Goal: Information Seeking & Learning: Understand process/instructions

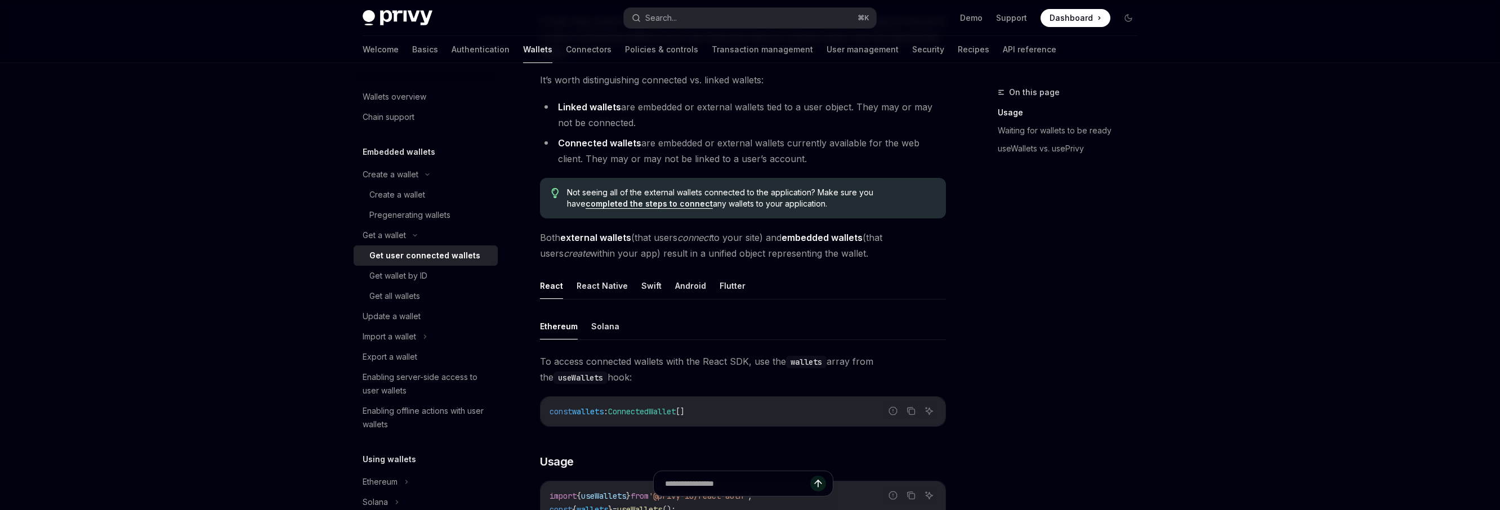
scroll to position [112, 0]
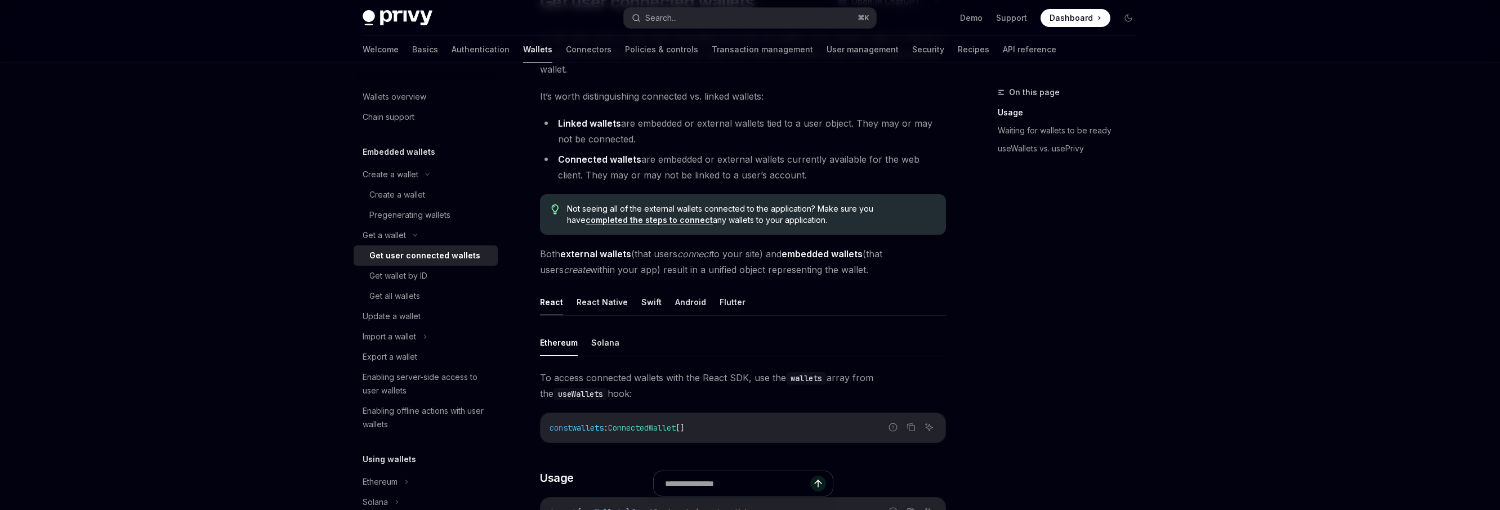
click at [793, 176] on li "Connected wallets are embedded or external wallets currently available for the …" at bounding box center [743, 167] width 406 height 32
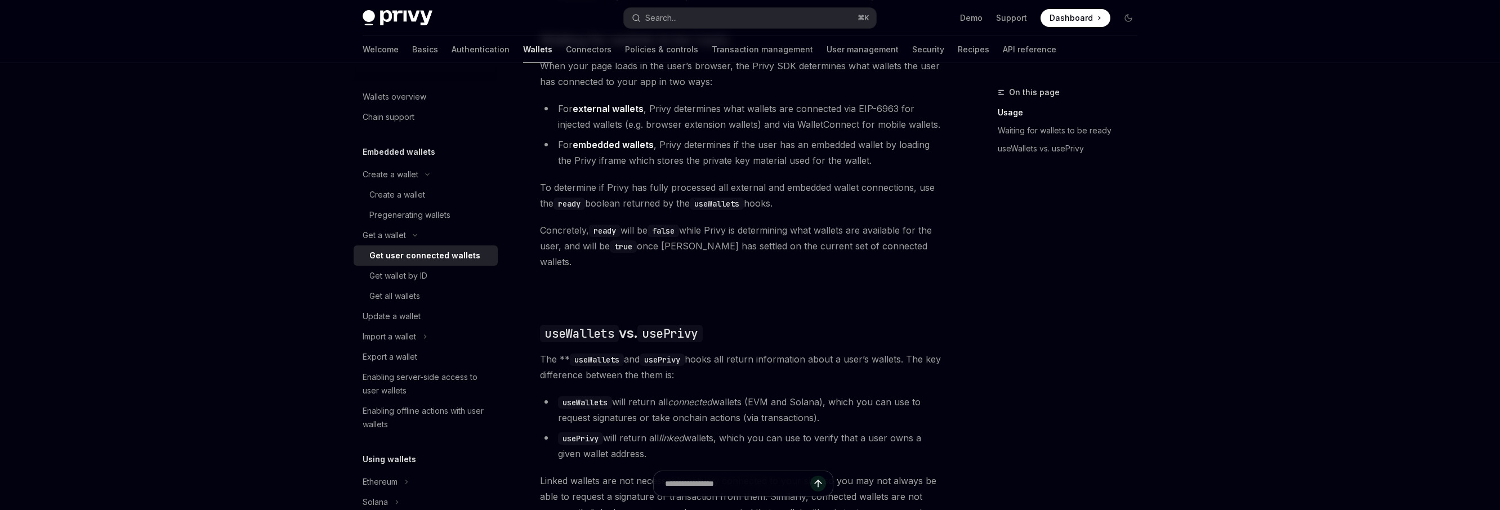
scroll to position [818, 0]
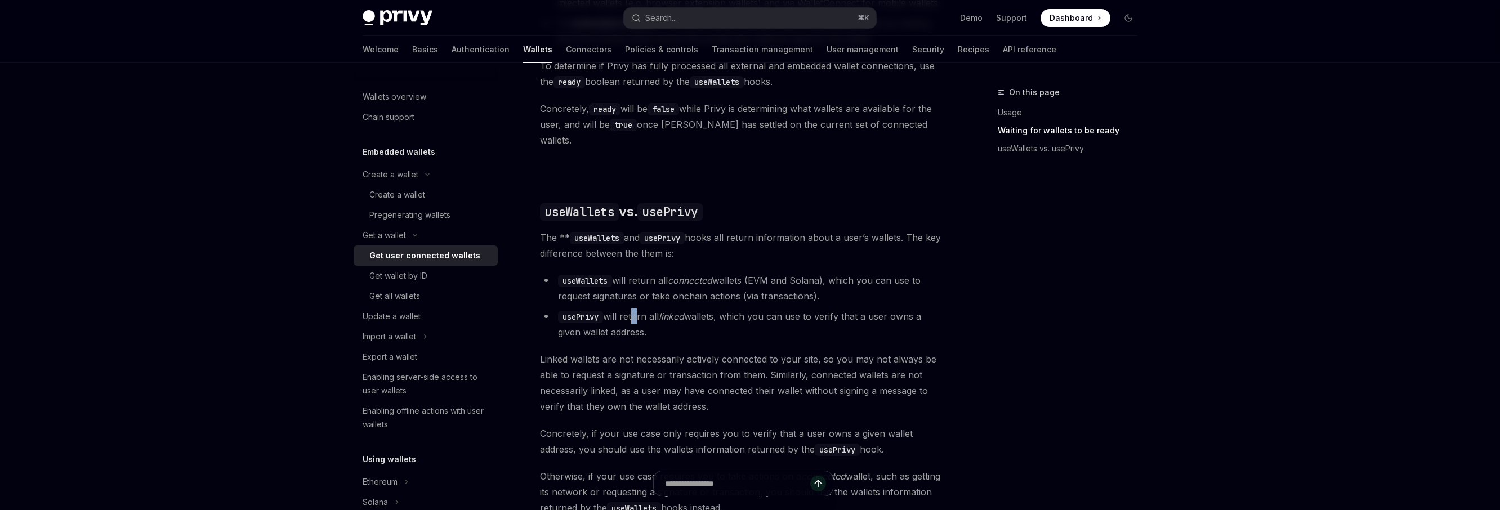
drag, startPoint x: 633, startPoint y: 307, endPoint x: 643, endPoint y: 306, distance: 10.1
click at [642, 309] on li "usePrivy will return all linked wallets, which you can use to verify that a use…" at bounding box center [743, 325] width 406 height 32
click at [731, 309] on li "usePrivy will return all linked wallets, which you can use to verify that a use…" at bounding box center [743, 325] width 406 height 32
drag, startPoint x: 865, startPoint y: 271, endPoint x: 936, endPoint y: 284, distance: 72.6
click at [936, 284] on li "useWallets will return all connected wallets (EVM and Solana), which you can us…" at bounding box center [743, 288] width 406 height 32
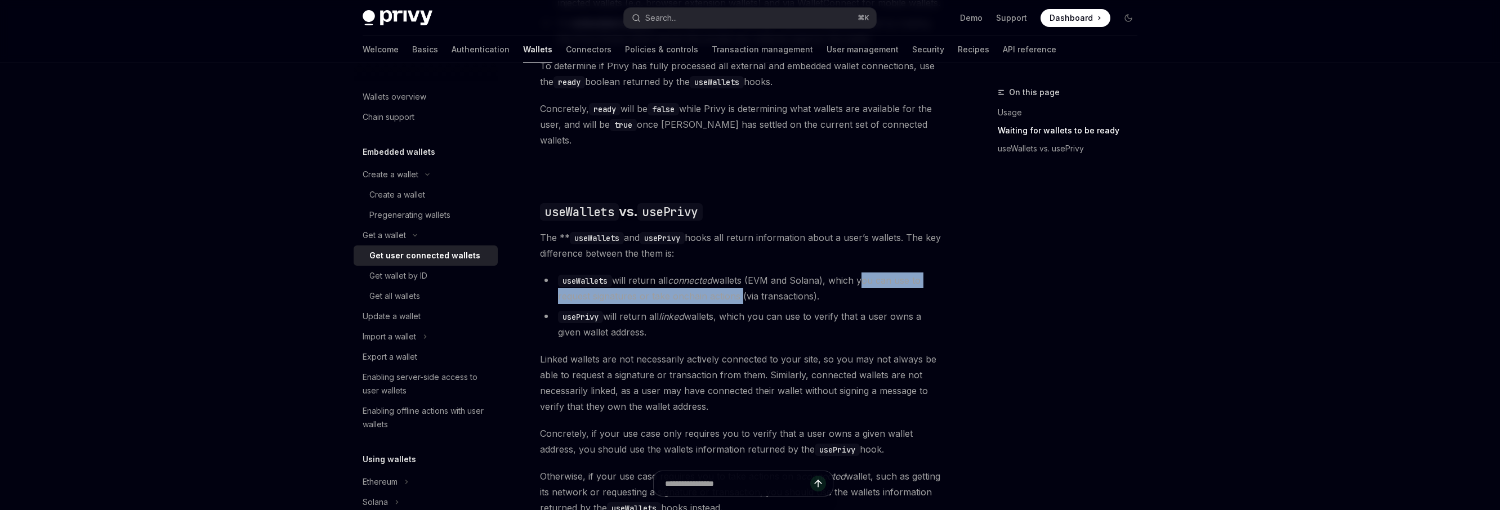
drag, startPoint x: 863, startPoint y: 271, endPoint x: 738, endPoint y: 285, distance: 125.7
click at [738, 285] on li "useWallets will return all connected wallets (EVM and Solana), which you can us…" at bounding box center [743, 288] width 406 height 32
copy li "you can use to request signatures or take onchain actions"
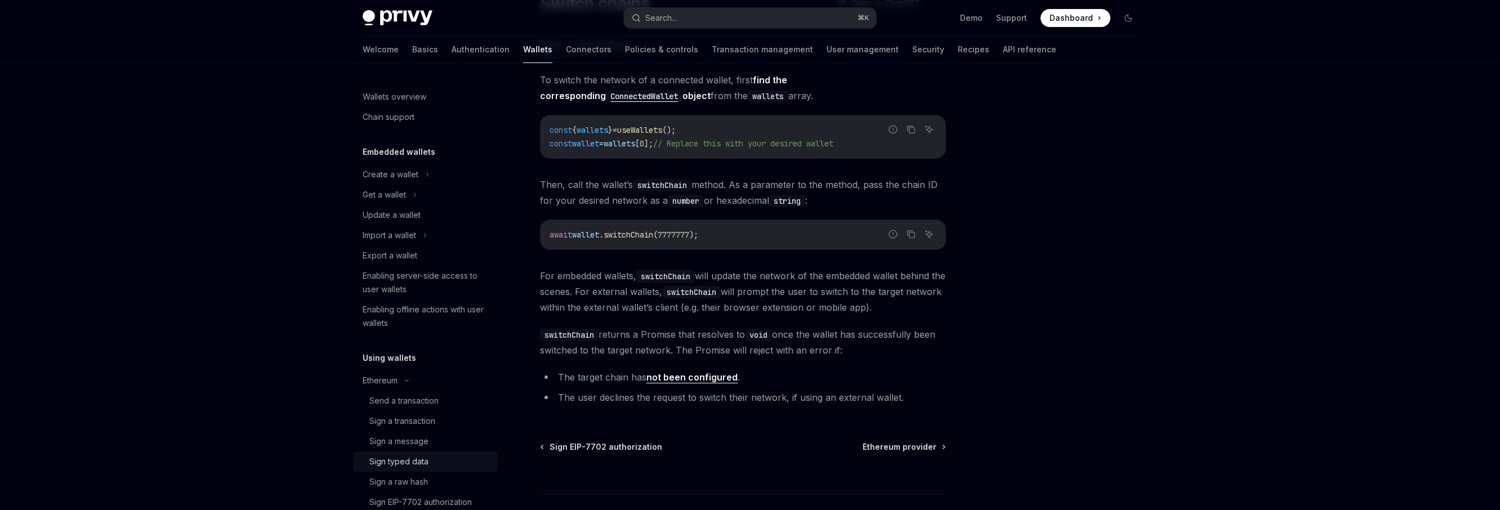
scroll to position [236, 0]
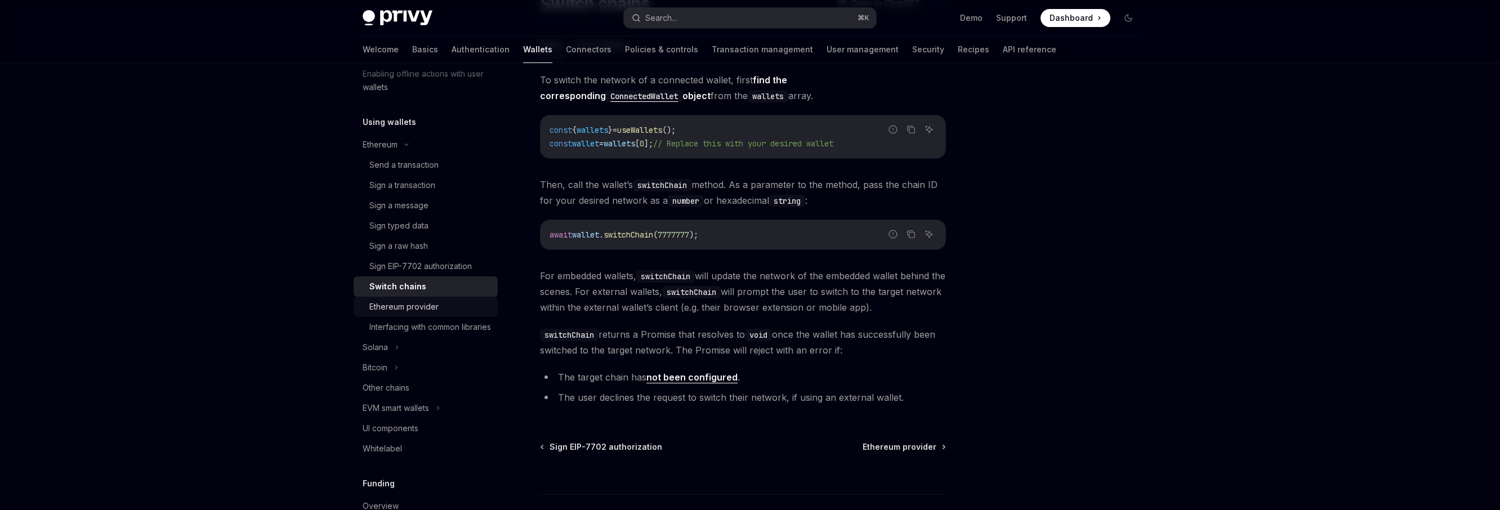
click at [412, 314] on link "Ethereum provider" at bounding box center [426, 307] width 144 height 20
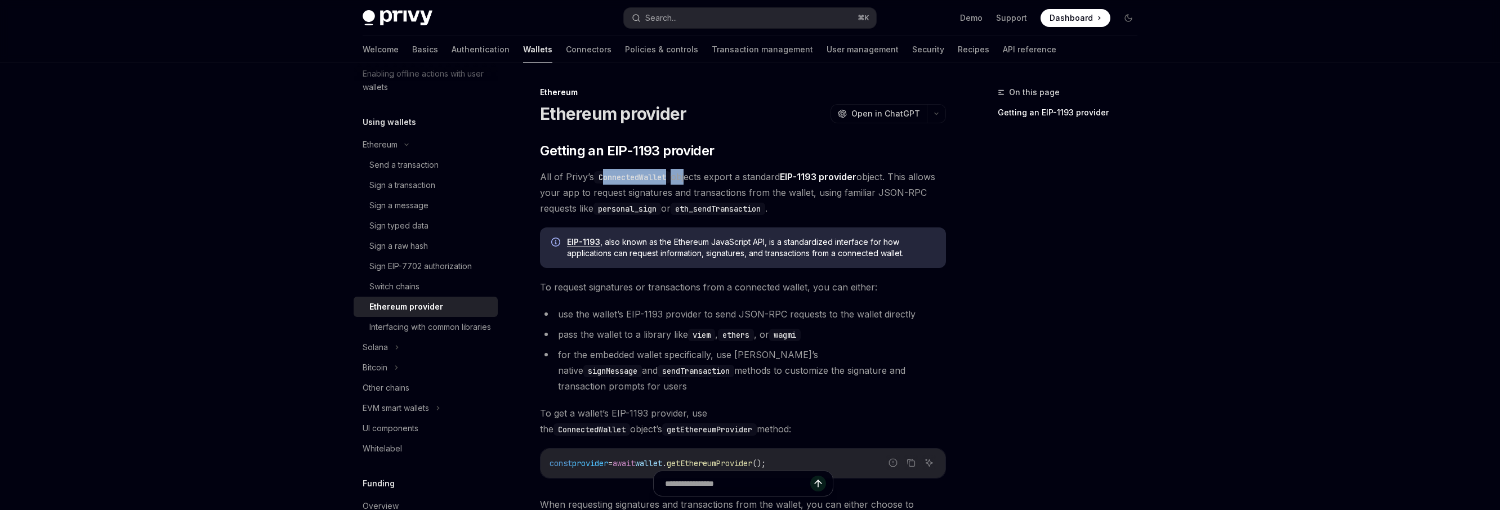
drag, startPoint x: 602, startPoint y: 174, endPoint x: 687, endPoint y: 184, distance: 85.5
click at [687, 184] on span "All of Privy’s ConnectedWallet objects export a standard EIP-1193 provider obje…" at bounding box center [743, 192] width 406 height 47
click at [713, 175] on span "All of Privy’s ConnectedWallet objects export a standard EIP-1193 provider obje…" at bounding box center [743, 192] width 406 height 47
click at [759, 186] on span "All of Privy’s ConnectedWallet objects export a standard EIP-1193 provider obje…" at bounding box center [743, 192] width 406 height 47
click at [779, 198] on span "All of Privy’s ConnectedWallet objects export a standard EIP-1193 provider obje…" at bounding box center [743, 192] width 406 height 47
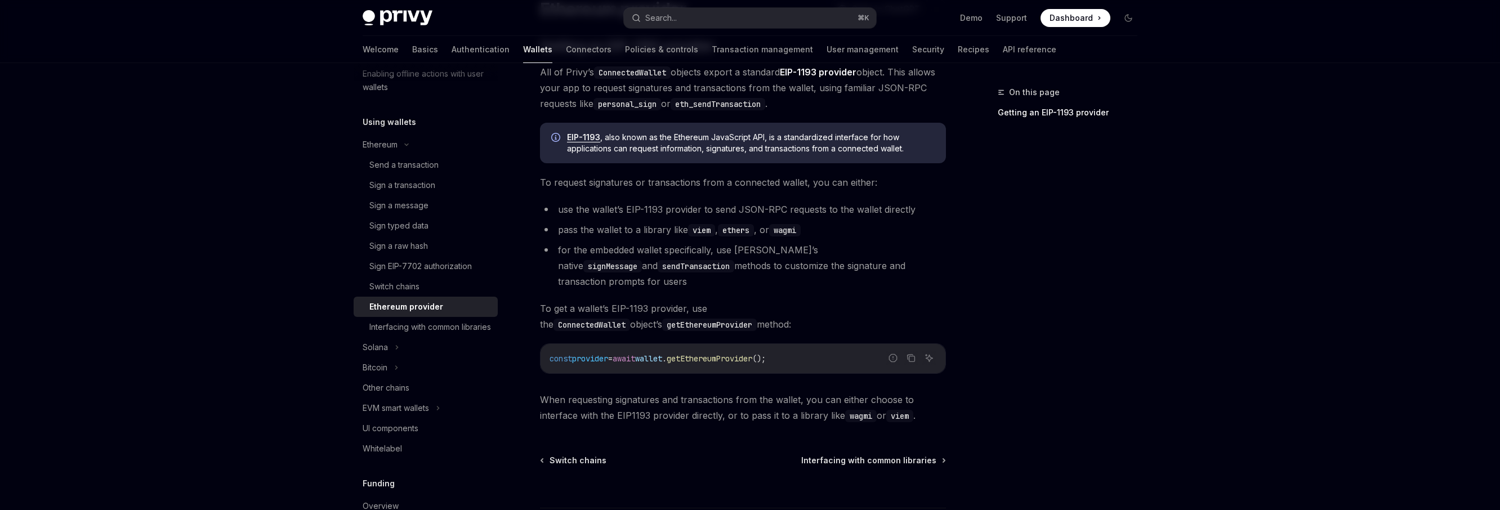
scroll to position [126, 0]
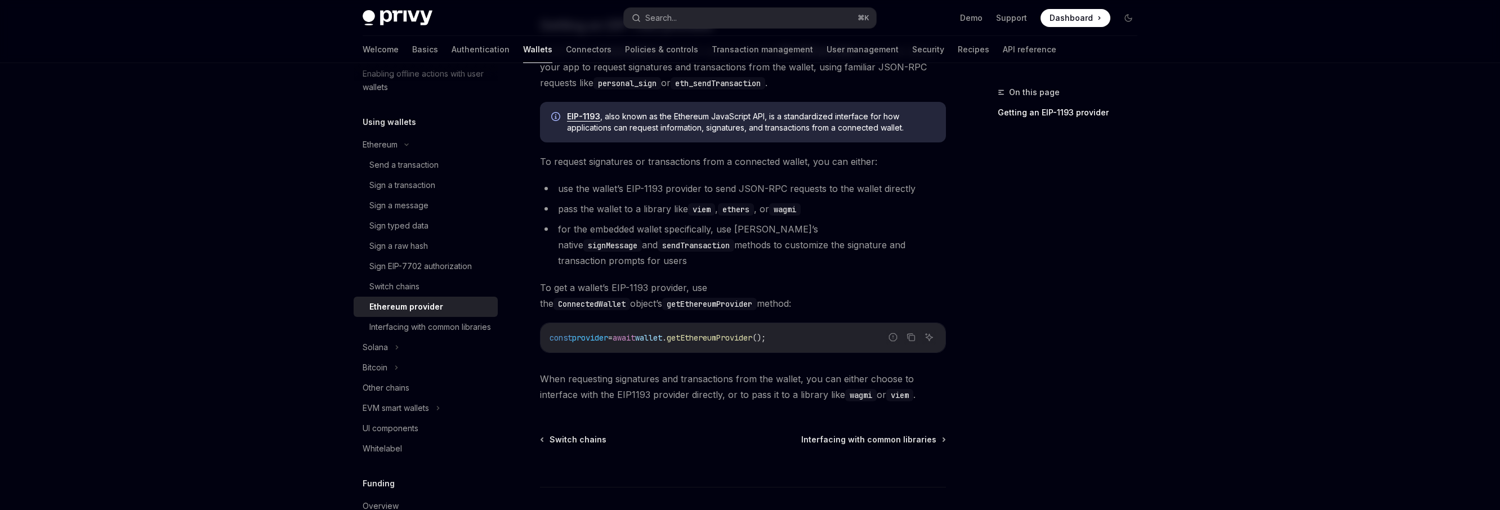
click at [740, 333] on span "getEthereumProvider" at bounding box center [710, 338] width 86 height 10
click at [734, 445] on div at bounding box center [743, 466] width 406 height 42
click at [707, 333] on span "getEthereumProvider" at bounding box center [710, 338] width 86 height 10
drag, startPoint x: 624, startPoint y: 275, endPoint x: 677, endPoint y: 275, distance: 53.5
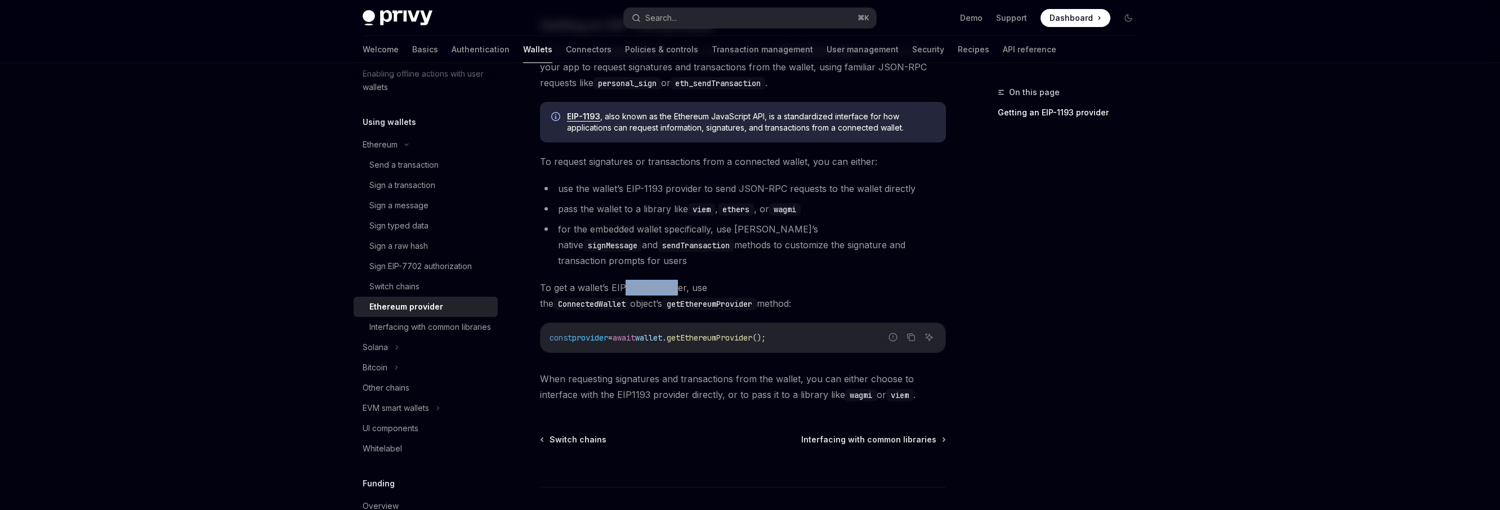
click at [677, 280] on span "To get a wallet’s EIP-1193 provider, use the ConnectedWallet object’s getEthere…" at bounding box center [743, 296] width 406 height 32
click at [689, 342] on div "​ Getting an EIP-1193 provider All of Privy’s ConnectedWallet objects export a …" at bounding box center [743, 209] width 406 height 386
click at [689, 373] on span "When requesting signatures and transactions from the wallet, you can either cho…" at bounding box center [743, 387] width 406 height 32
click at [689, 379] on span "When requesting signatures and transactions from the wallet, you can either cho…" at bounding box center [743, 387] width 406 height 32
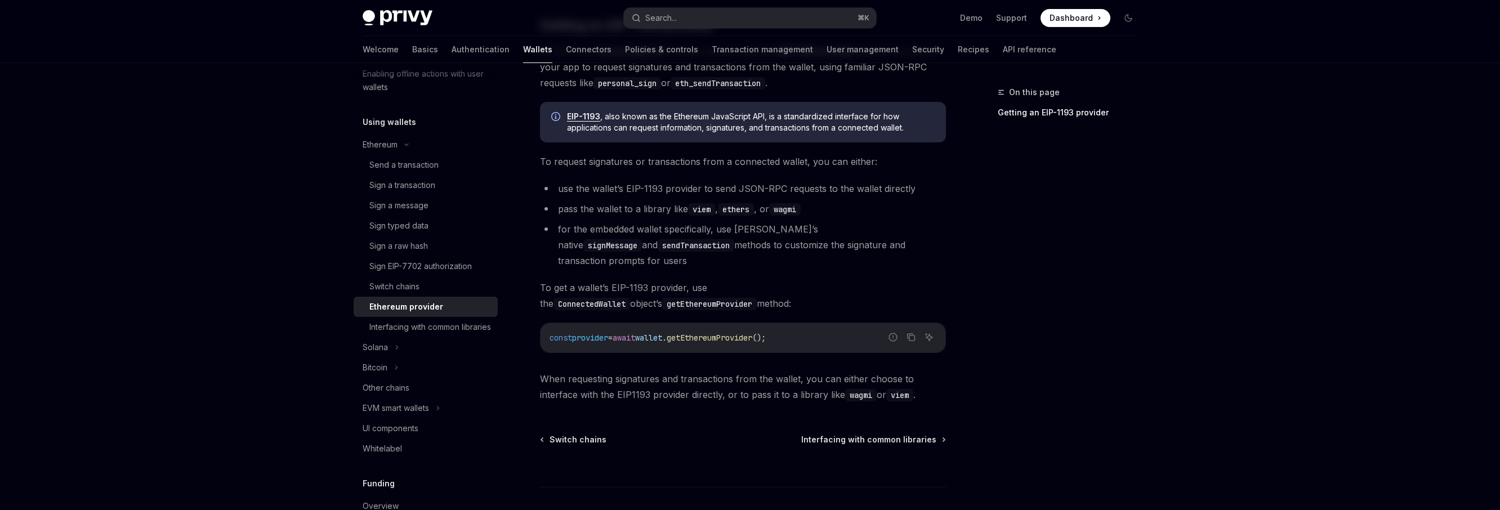
click at [697, 388] on div "Ethereum Ethereum provider OpenAI Open in ChatGPT OpenAI Open in ChatGPT ​ Gett…" at bounding box center [638, 272] width 622 height 624
click at [399, 357] on div "Solana" at bounding box center [426, 347] width 144 height 20
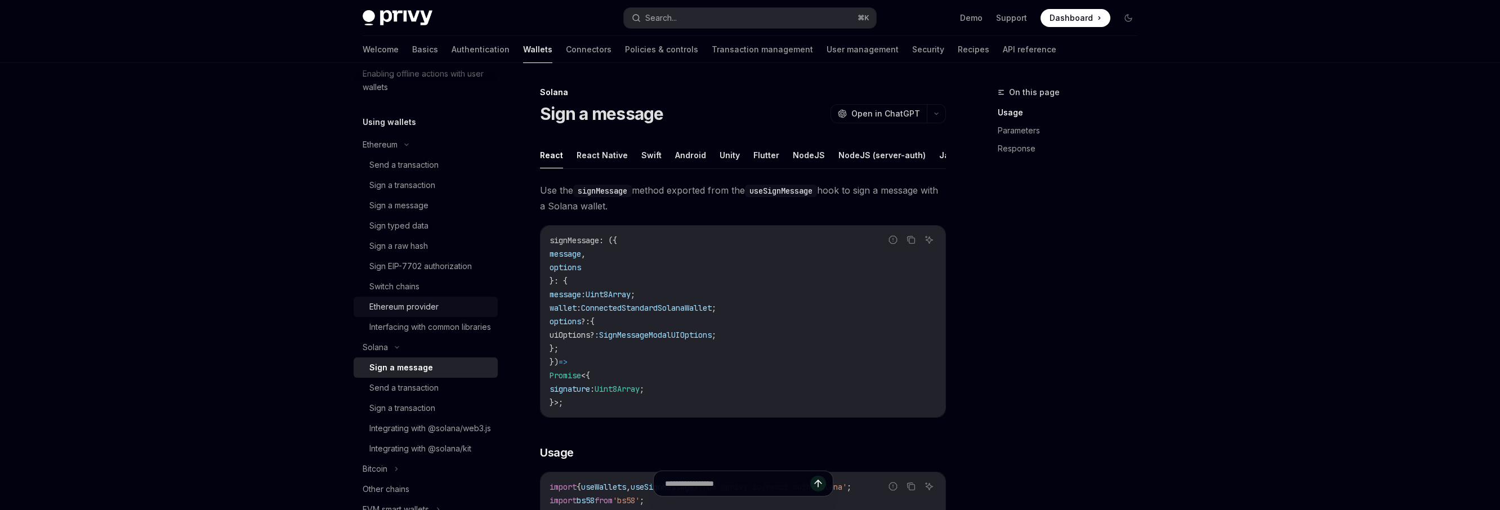
click at [423, 309] on div "Ethereum provider" at bounding box center [403, 307] width 69 height 14
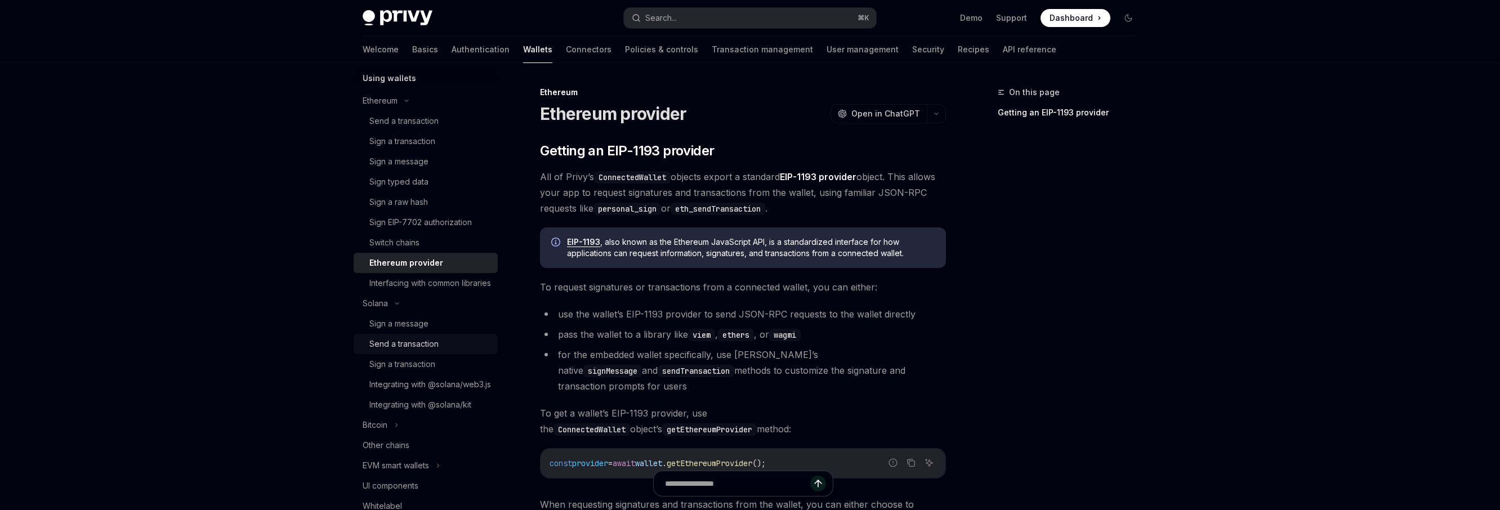
scroll to position [280, 0]
click at [411, 391] on div "Integrating with @solana/web3.js" at bounding box center [430, 384] width 122 height 14
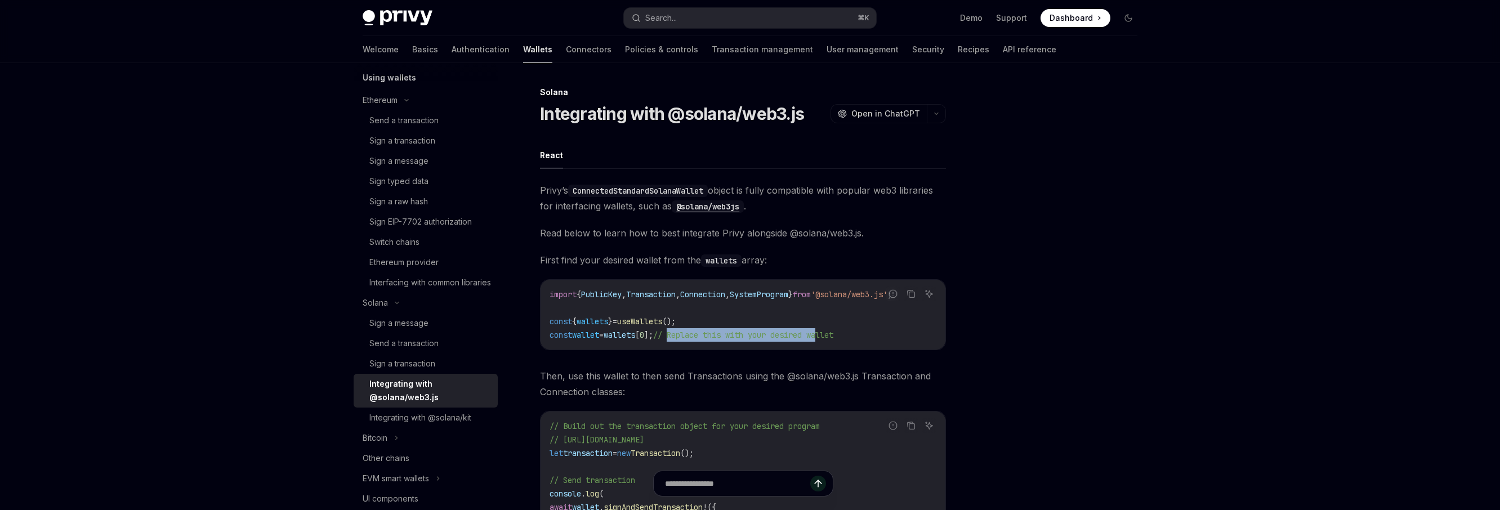
drag, startPoint x: 690, startPoint y: 338, endPoint x: 850, endPoint y: 337, distance: 159.3
click at [833, 337] on span "// Replace this with your desired wallet" at bounding box center [743, 335] width 180 height 10
click at [864, 293] on span "'@solana/web3.js'" at bounding box center [849, 294] width 77 height 10
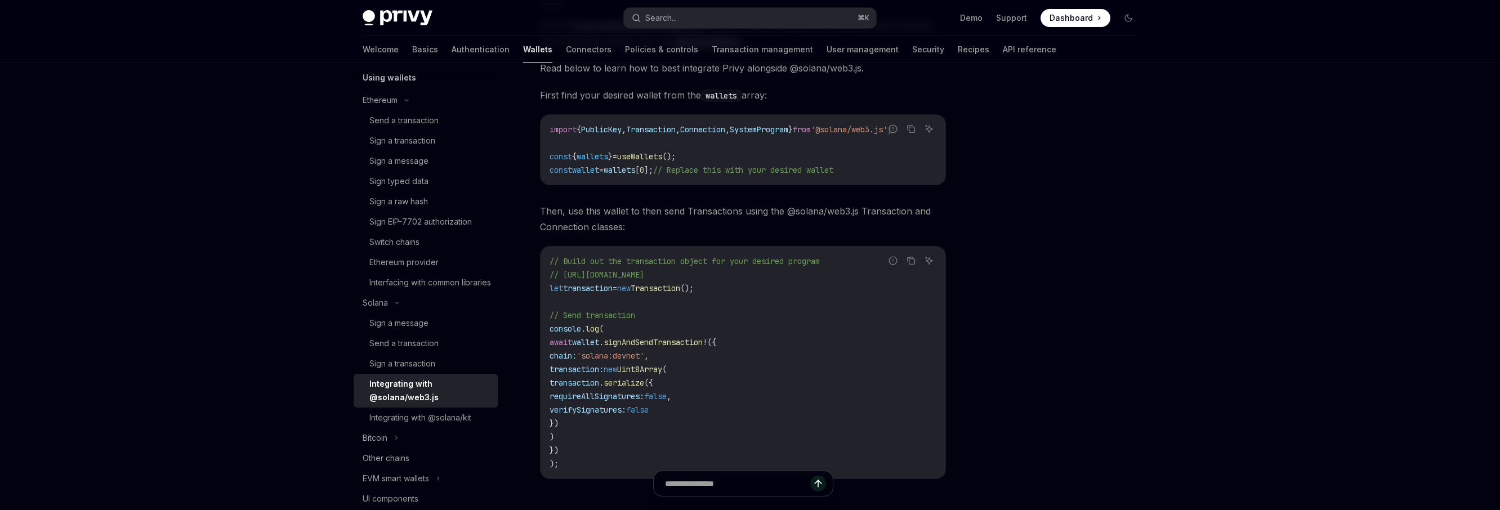
scroll to position [168, 0]
click at [589, 290] on span "transaction" at bounding box center [588, 285] width 50 height 10
click at [599, 385] on span "transaction" at bounding box center [574, 380] width 50 height 10
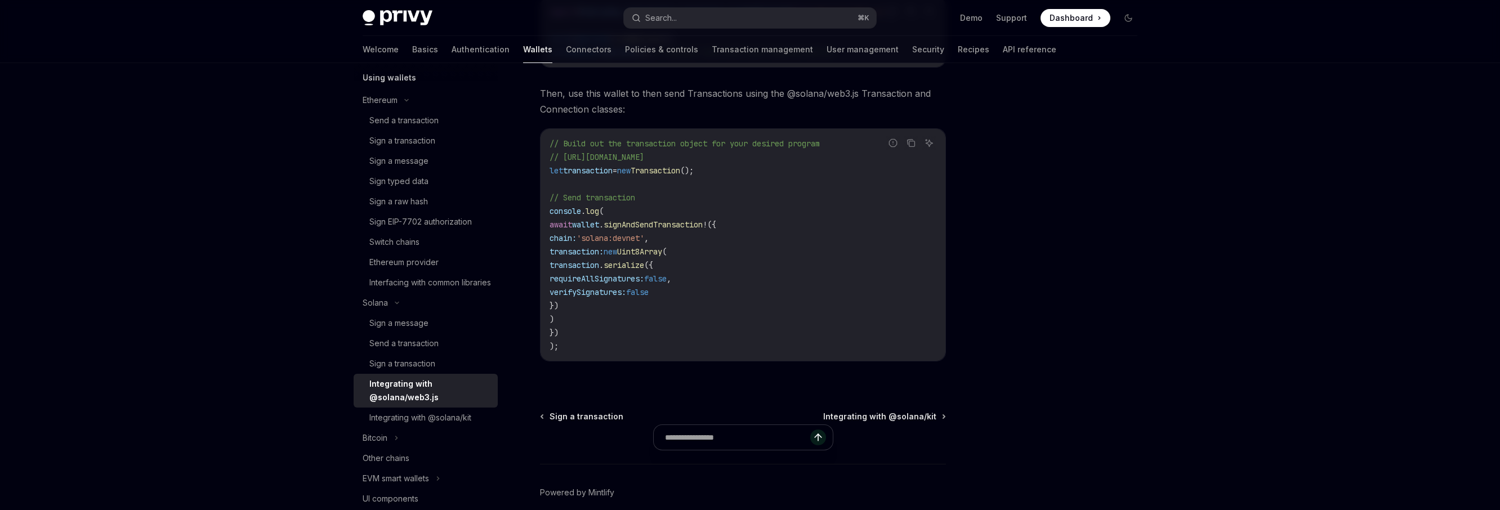
scroll to position [289, 0]
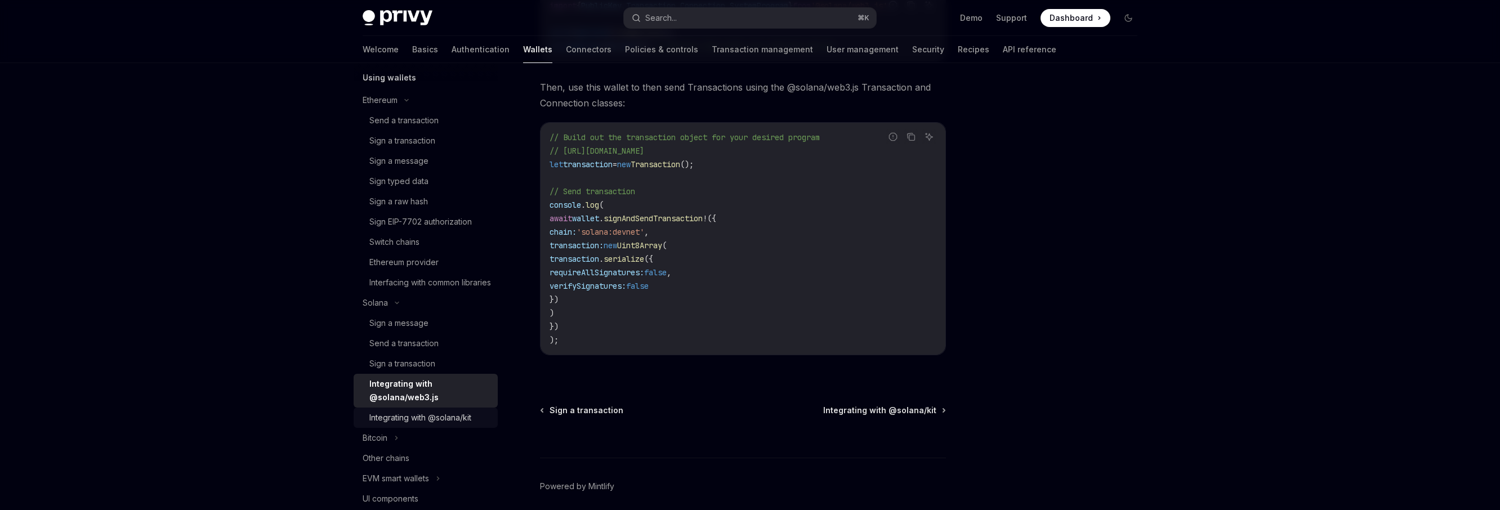
click at [426, 424] on div "Integrating with @solana/kit" at bounding box center [420, 418] width 102 height 14
type textarea "*"
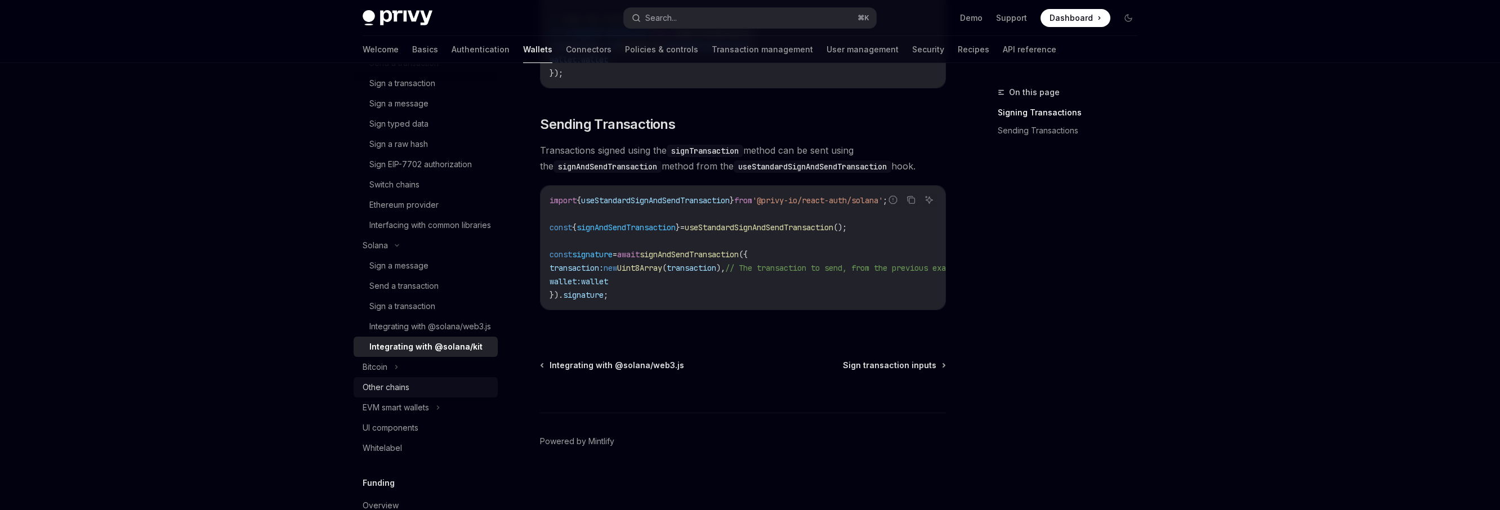
scroll to position [345, 0]
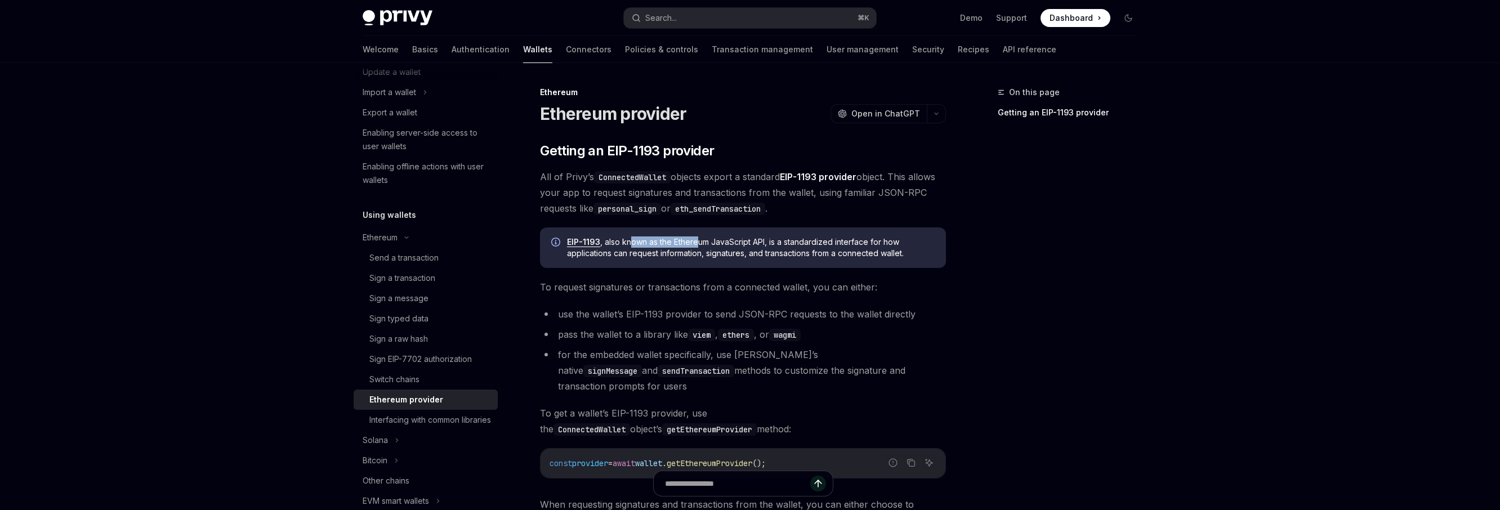
drag, startPoint x: 631, startPoint y: 245, endPoint x: 696, endPoint y: 246, distance: 65.3
click at [696, 246] on span "EIP-1193 , also known as the Ethereum JavaScript API, is a standardized interfa…" at bounding box center [751, 247] width 368 height 23
click at [709, 246] on span "EIP-1193 , also known as the Ethereum JavaScript API, is a standardized interfa…" at bounding box center [751, 247] width 368 height 23
click at [717, 248] on span "EIP-1193 , also known as the Ethereum JavaScript API, is a standardized interfa…" at bounding box center [751, 247] width 368 height 23
click at [610, 345] on ul "use the wallet’s EIP-1193 provider to send JSON-RPC requests to the wallet dire…" at bounding box center [743, 350] width 406 height 88
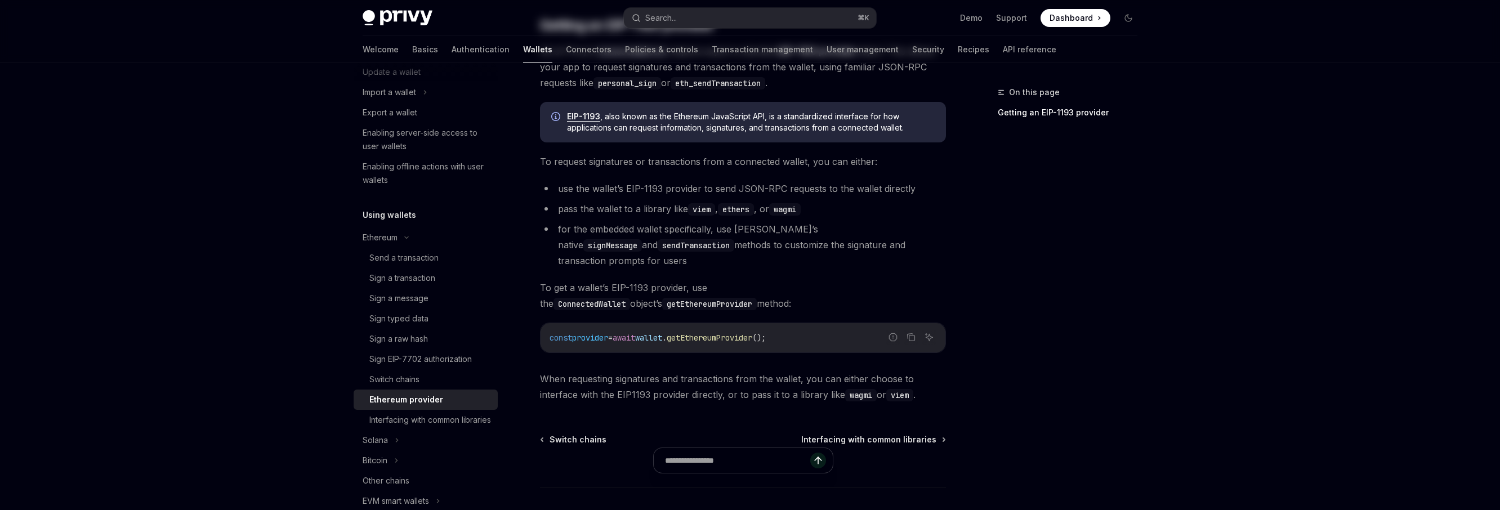
scroll to position [128, 0]
click at [637, 393] on div "Ethereum Ethereum provider OpenAI Open in ChatGPT OpenAI Open in ChatGPT ​ Gett…" at bounding box center [638, 270] width 622 height 624
click at [693, 392] on div "Ethereum Ethereum provider OpenAI Open in ChatGPT OpenAI Open in ChatGPT ​ Gett…" at bounding box center [638, 270] width 622 height 624
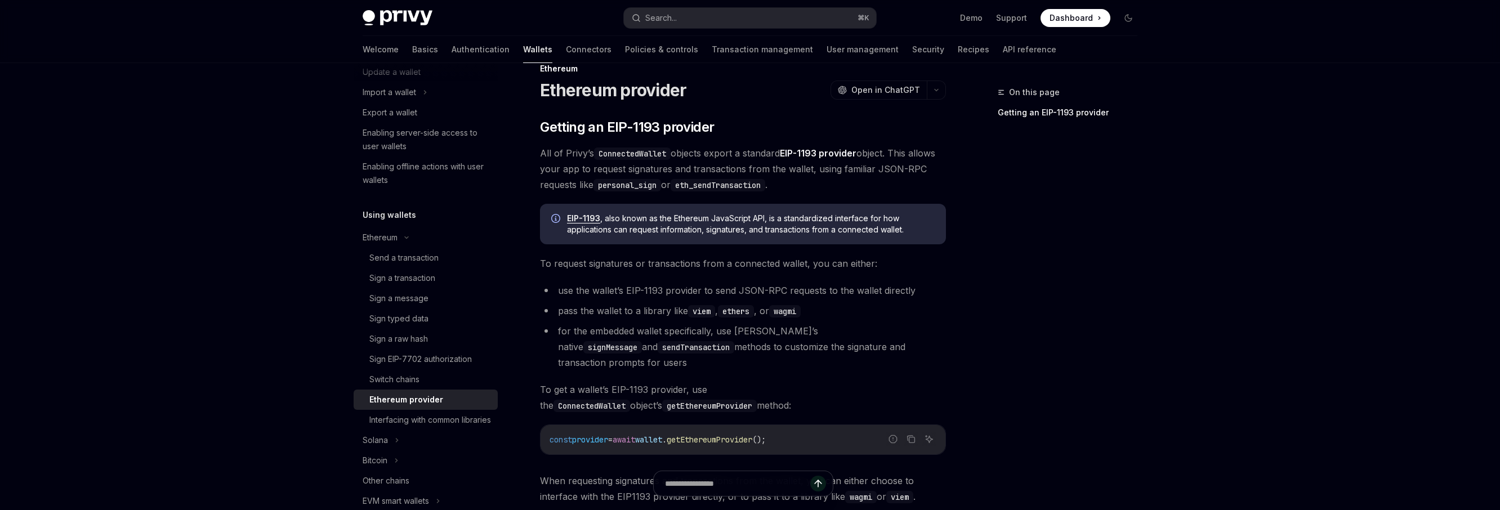
scroll to position [23, 0]
click at [701, 314] on code "viem" at bounding box center [701, 312] width 27 height 12
click at [676, 308] on li "pass the wallet to a library like viem , ethers , or wagmi" at bounding box center [743, 312] width 406 height 16
click at [676, 240] on div "EIP-1193 , also known as the Ethereum JavaScript API, is a standardized interfa…" at bounding box center [743, 225] width 406 height 41
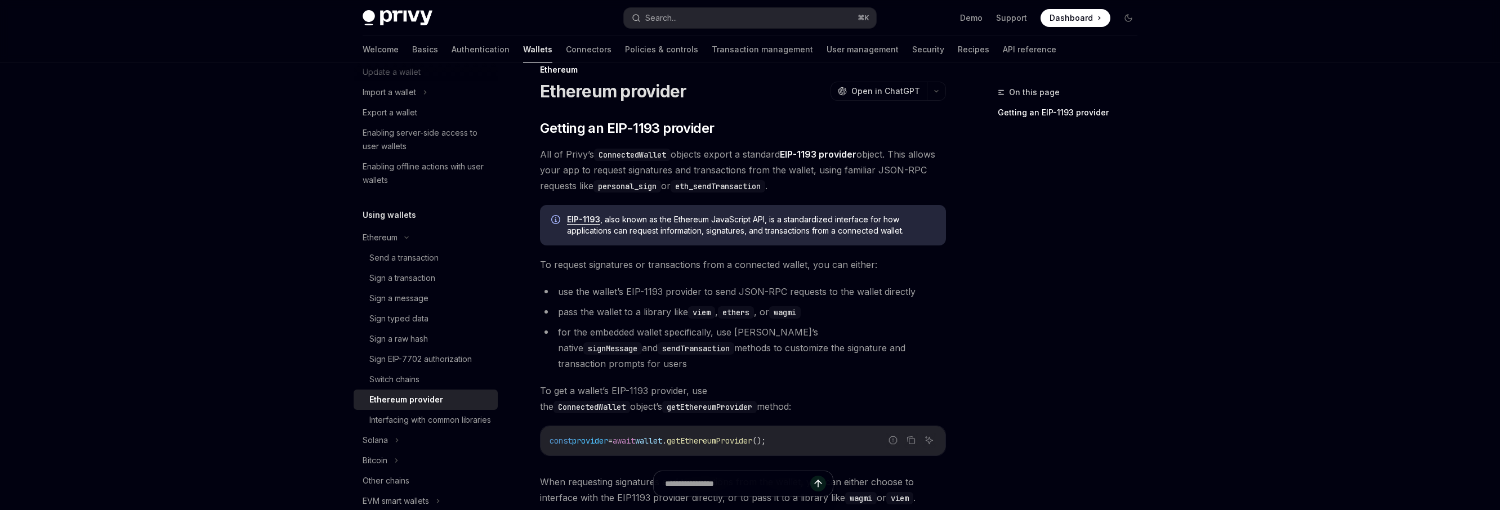
click at [682, 272] on span "To request signatures or transactions from a connected wallet, you can either:" at bounding box center [743, 265] width 406 height 16
click at [673, 327] on li "for the embedded wallet specifically, use Privy’s native signMessage and sendTr…" at bounding box center [743, 347] width 406 height 47
click at [731, 311] on code "ethers" at bounding box center [736, 312] width 36 height 12
copy code "ethers"
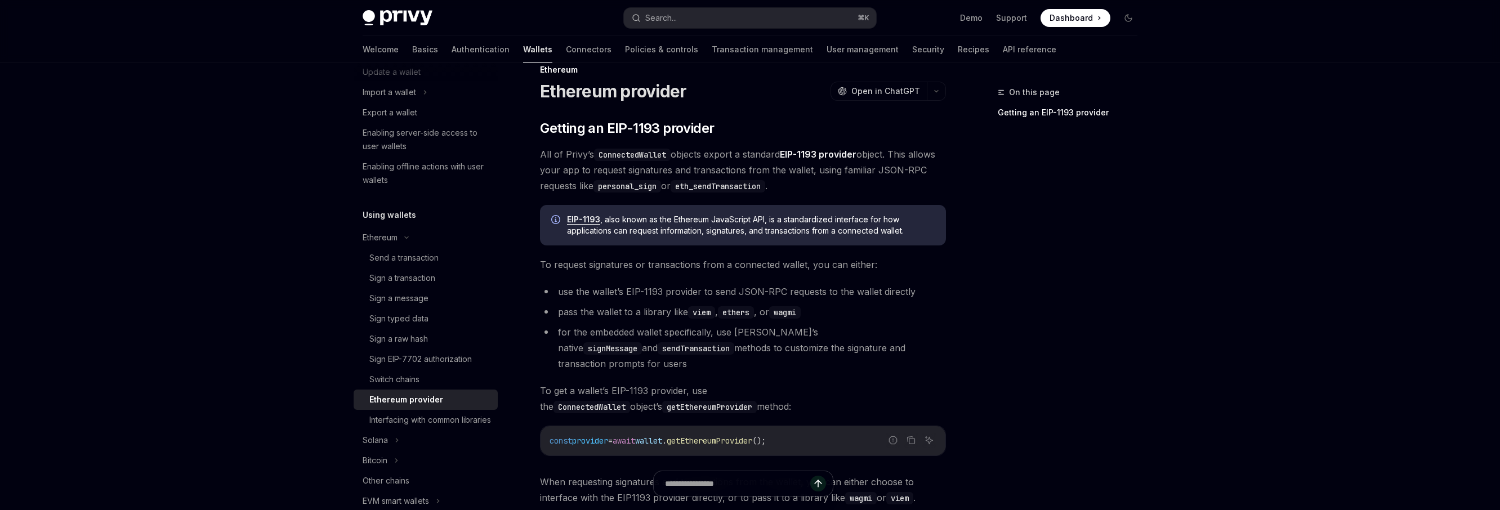
click at [641, 321] on ul "use the wallet’s EIP-1193 provider to send JSON-RPC requests to the wallet dire…" at bounding box center [743, 328] width 406 height 88
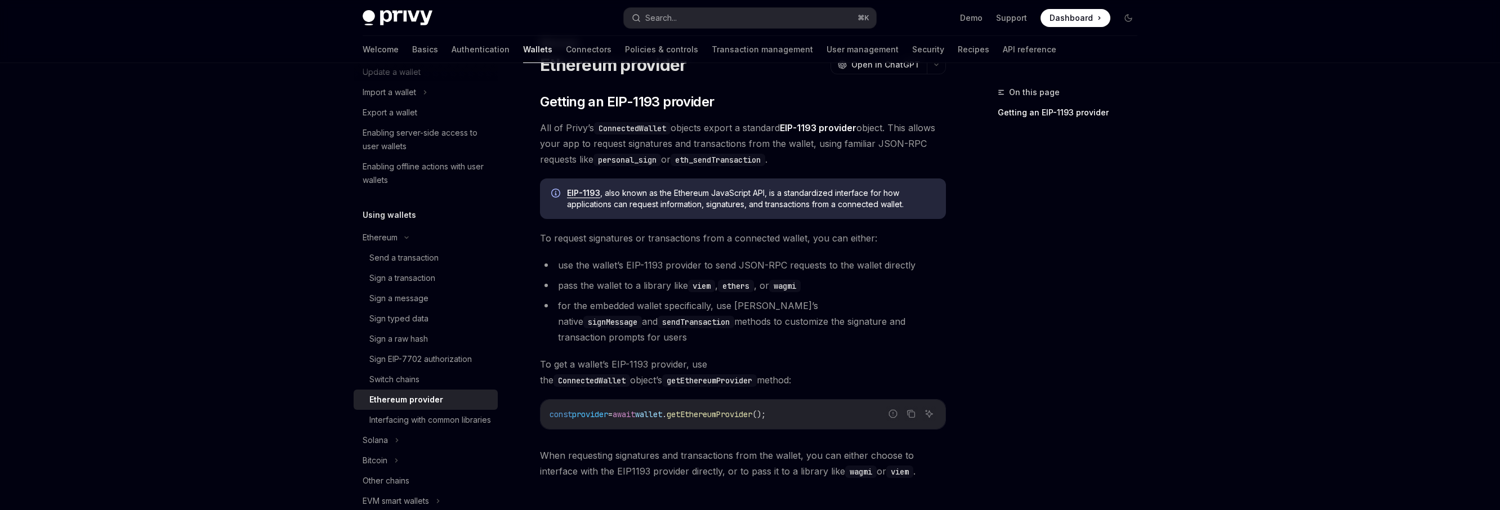
scroll to position [0, 0]
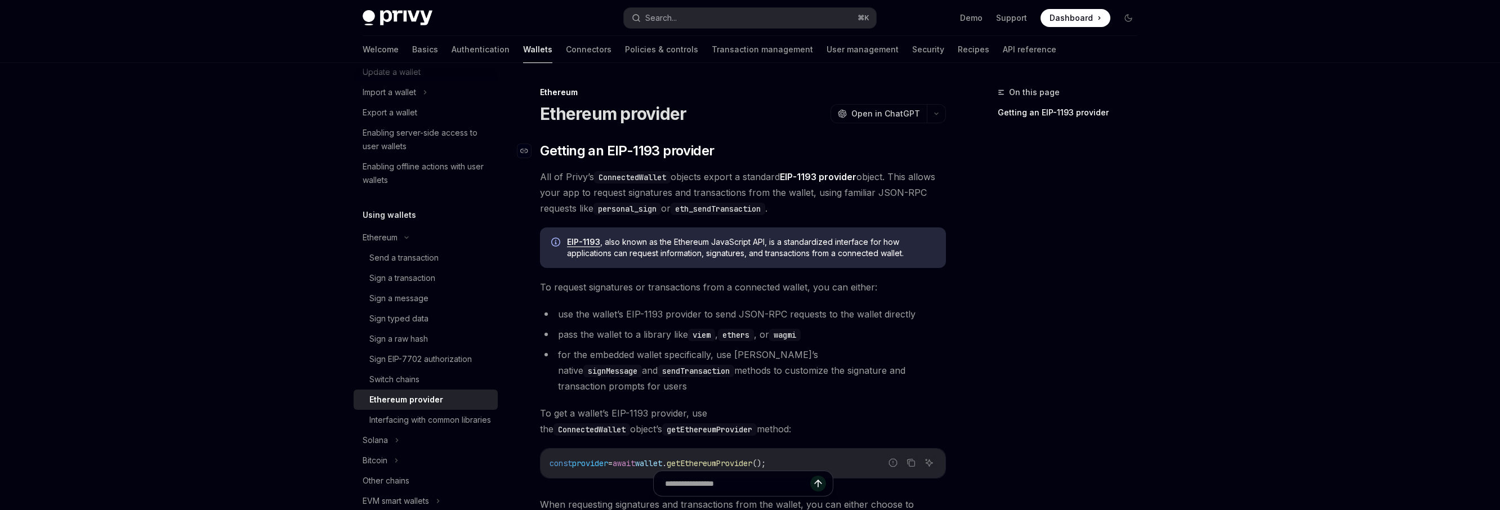
click at [609, 145] on span "Getting an EIP-1193 provider" at bounding box center [627, 151] width 174 height 18
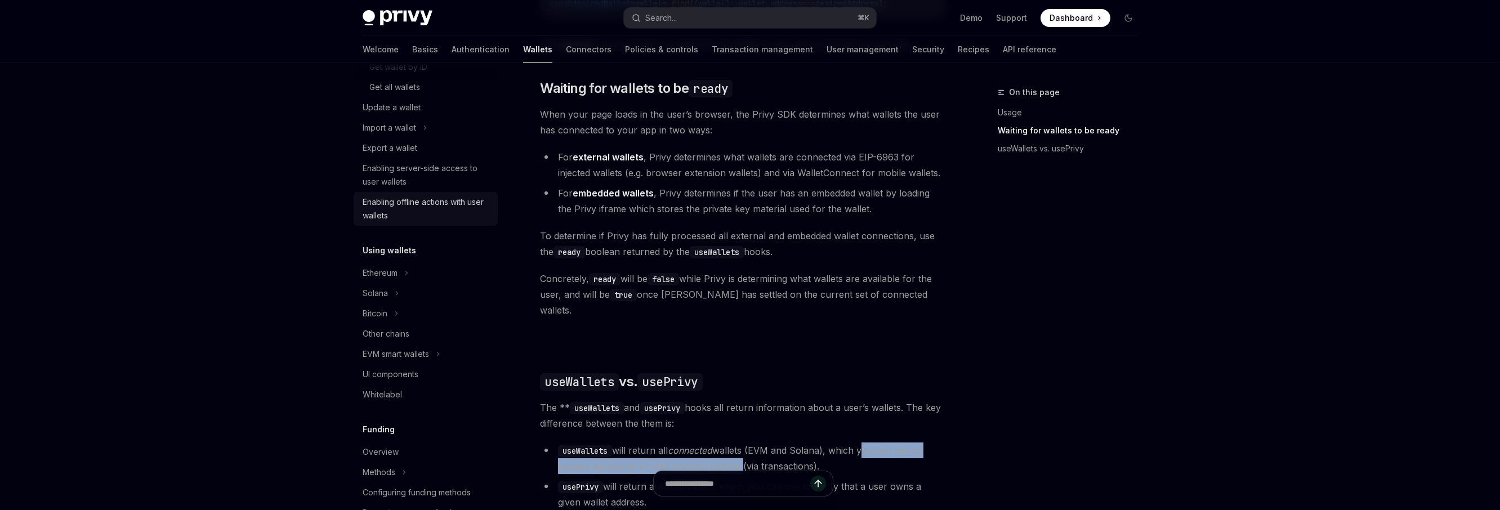
scroll to position [209, 0]
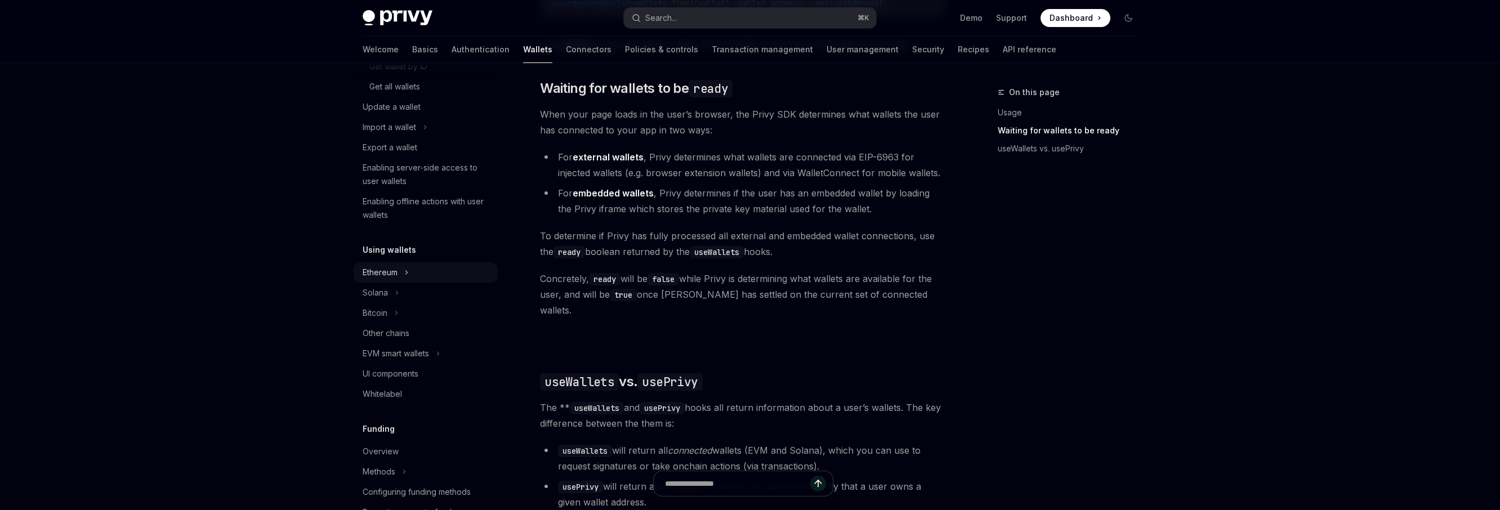
click at [392, 275] on div "Ethereum" at bounding box center [380, 273] width 35 height 14
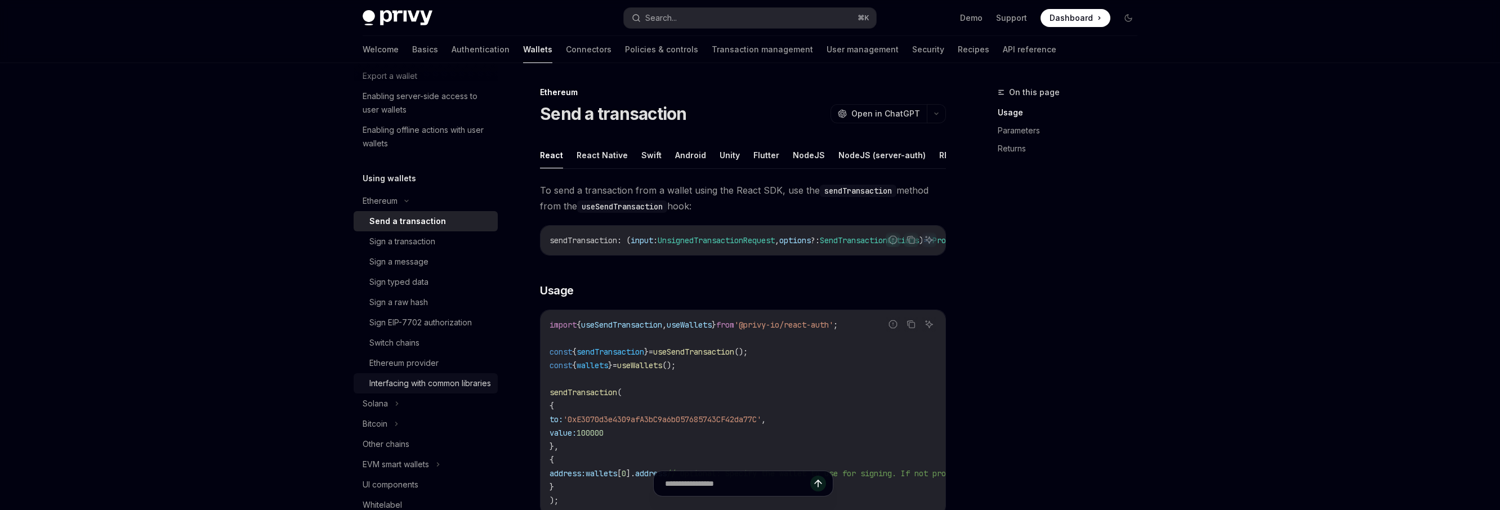
scroll to position [287, 0]
click at [423, 362] on div "Ethereum provider" at bounding box center [403, 357] width 69 height 14
type textarea "*"
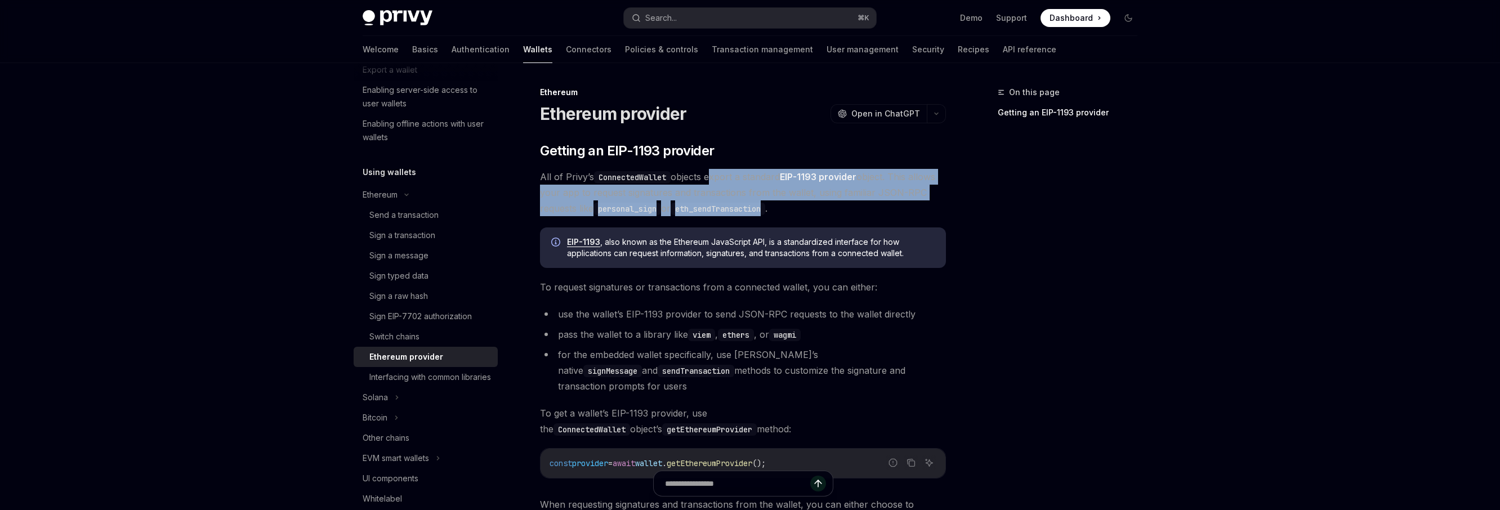
drag, startPoint x: 711, startPoint y: 177, endPoint x: 779, endPoint y: 207, distance: 74.1
click at [779, 207] on span "All of Privy’s ConnectedWallet objects export a standard EIP-1193 provider obje…" at bounding box center [743, 192] width 406 height 47
copy span "export a standard EIP-1193 provider object. This allows your app to request sig…"
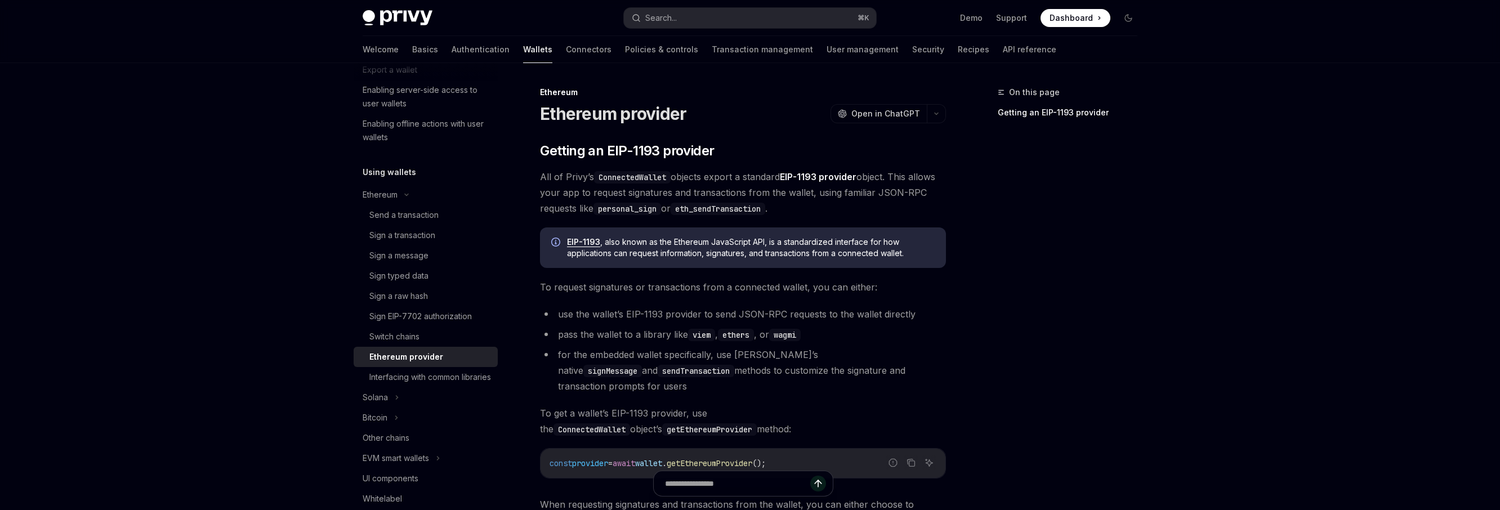
click at [620, 305] on div "​ Getting an EIP-1193 provider All of Privy’s ConnectedWallet objects export a …" at bounding box center [743, 335] width 406 height 386
click at [605, 331] on li "pass the wallet to a library like viem , ethers , or wagmi" at bounding box center [743, 335] width 406 height 16
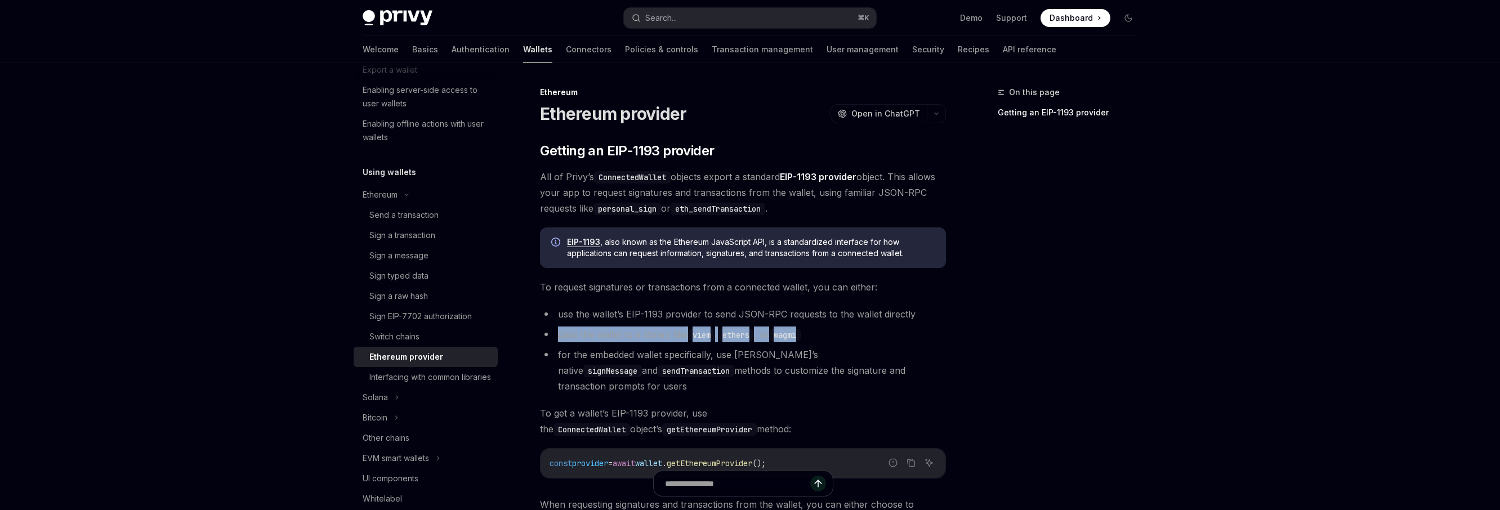
drag, startPoint x: 558, startPoint y: 332, endPoint x: 830, endPoint y: 328, distance: 272.5
click at [830, 328] on li "pass the wallet to a library like viem , ethers , or wagmi" at bounding box center [743, 335] width 406 height 16
